Goal: Check status: Check status

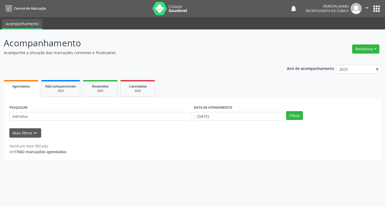
click at [56, 118] on input "edinalva" at bounding box center [100, 116] width 182 height 9
click at [286, 111] on button "Filtrar" at bounding box center [294, 115] width 17 height 9
click at [92, 112] on input "laiane" at bounding box center [100, 116] width 182 height 9
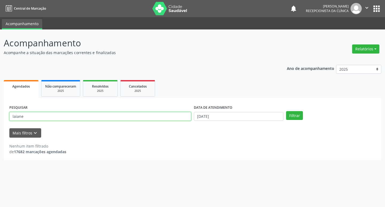
click at [92, 112] on input "laiane" at bounding box center [100, 116] width 182 height 9
type input "luna"
click at [286, 111] on button "Filtrar" at bounding box center [294, 115] width 17 height 9
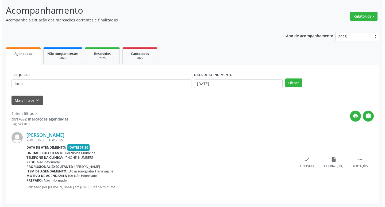
scroll to position [34, 0]
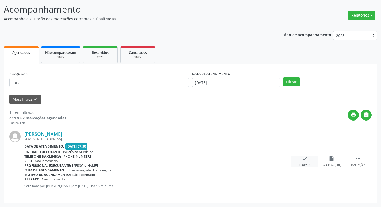
click at [303, 157] on icon "check" at bounding box center [305, 158] width 6 height 6
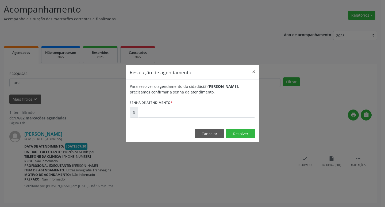
click at [151, 103] on label "Senha de atendimento *" at bounding box center [151, 102] width 43 height 8
click at [160, 108] on input "text" at bounding box center [197, 112] width 118 height 11
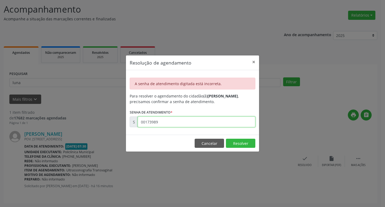
click at [209, 121] on input "00173989" at bounding box center [197, 121] width 118 height 11
type input "00173889"
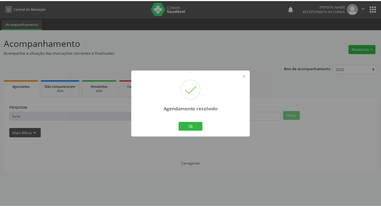
scroll to position [0, 0]
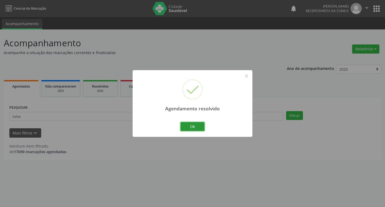
drag, startPoint x: 192, startPoint y: 128, endPoint x: 177, endPoint y: 123, distance: 15.5
click at [191, 127] on button "Ok" at bounding box center [192, 126] width 24 height 9
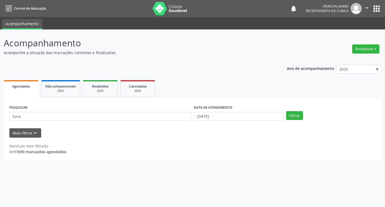
drag, startPoint x: 157, startPoint y: 122, endPoint x: 149, endPoint y: 119, distance: 8.7
click at [152, 120] on div "PESQUISAR luna" at bounding box center [100, 113] width 184 height 21
click at [147, 118] on input "luna" at bounding box center [100, 116] width 182 height 9
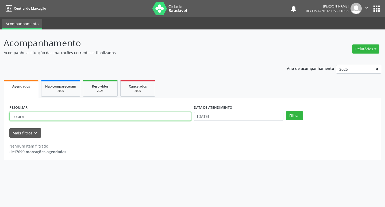
type input "isaura"
click at [286, 111] on button "Filtrar" at bounding box center [294, 115] width 17 height 9
click at [105, 120] on input "isaura" at bounding box center [100, 116] width 182 height 9
click at [104, 119] on input "isaura" at bounding box center [100, 116] width 182 height 9
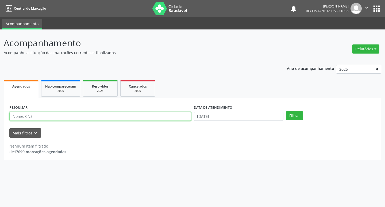
click at [49, 118] on input "text" at bounding box center [100, 116] width 182 height 9
click at [286, 111] on button "Filtrar" at bounding box center [294, 115] width 17 height 9
click at [107, 119] on input "[PERSON_NAME]" at bounding box center [100, 116] width 182 height 9
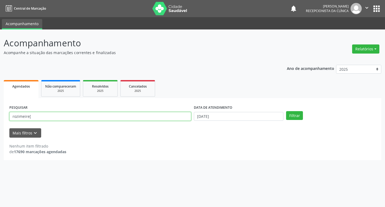
click at [286, 111] on button "Filtrar" at bounding box center [294, 115] width 17 height 9
click at [107, 119] on input "rozimeire[" at bounding box center [100, 116] width 182 height 9
type input "rozimeire"
click at [286, 111] on button "Filtrar" at bounding box center [294, 115] width 17 height 9
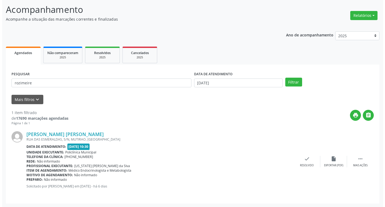
scroll to position [34, 0]
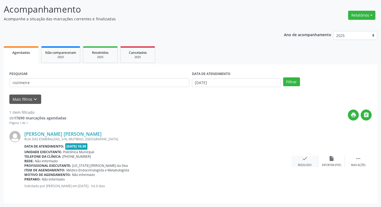
click at [305, 157] on icon "check" at bounding box center [305, 158] width 6 height 6
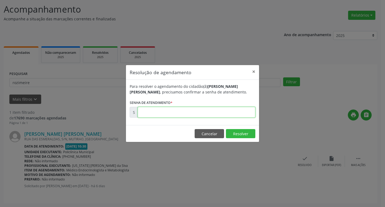
click at [159, 116] on input "text" at bounding box center [197, 112] width 118 height 11
type input "00172882"
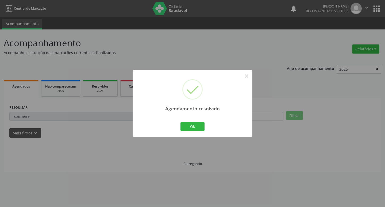
scroll to position [0, 0]
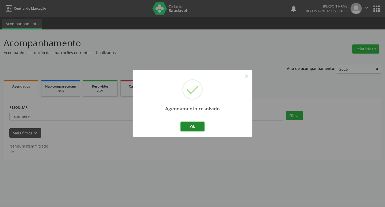
click at [181, 124] on button "Ok" at bounding box center [192, 126] width 24 height 9
